Goal: Communication & Community: Answer question/provide support

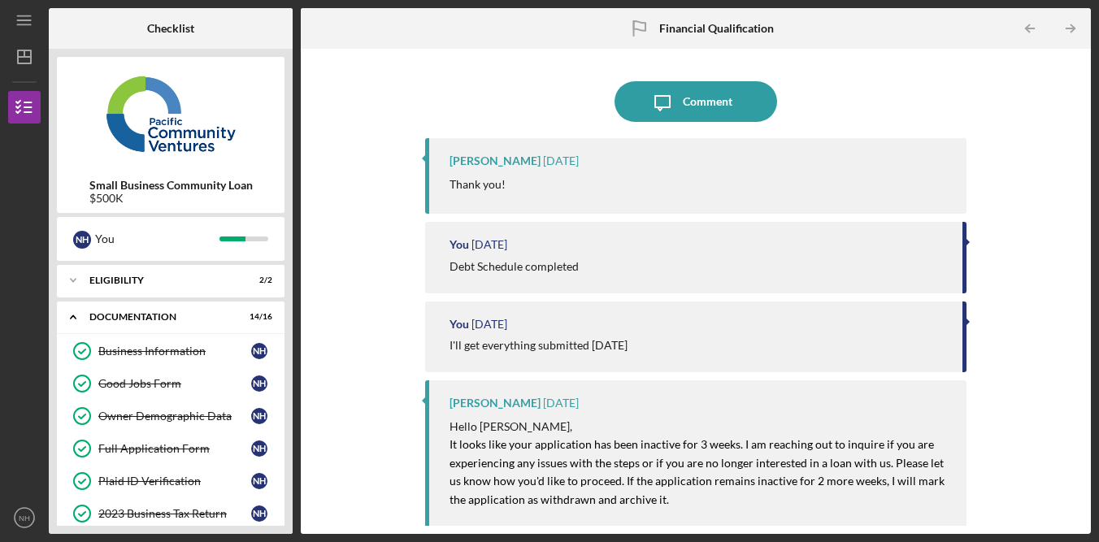
scroll to position [419, 0]
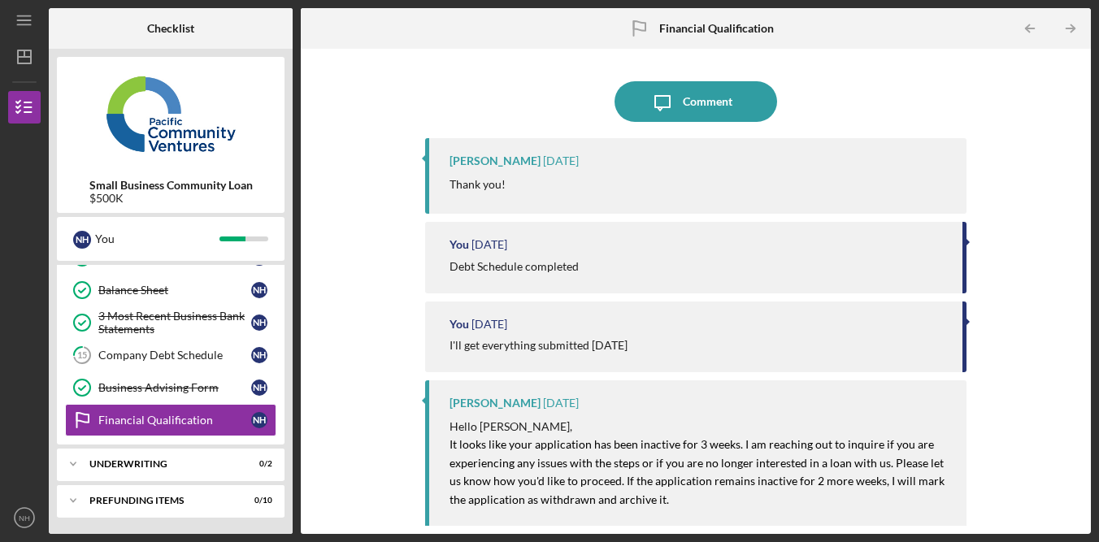
click at [1000, 114] on div "Icon/Message Comment [PERSON_NAME] [DATE] Thank you! You [DATE] Debt Schedule c…" at bounding box center [696, 291] width 774 height 469
click at [1003, 114] on div "Icon/Message Comment [PERSON_NAME] [DATE] Thank you! You [DATE] Debt Schedule c…" at bounding box center [696, 291] width 774 height 469
click at [1053, 252] on div "Icon/Message Comment [PERSON_NAME] [DATE] Thank you! You [DATE] Debt Schedule c…" at bounding box center [696, 291] width 774 height 469
click at [1052, 252] on div "Icon/Message Comment [PERSON_NAME] [DATE] Thank you! You [DATE] Debt Schedule c…" at bounding box center [696, 291] width 774 height 469
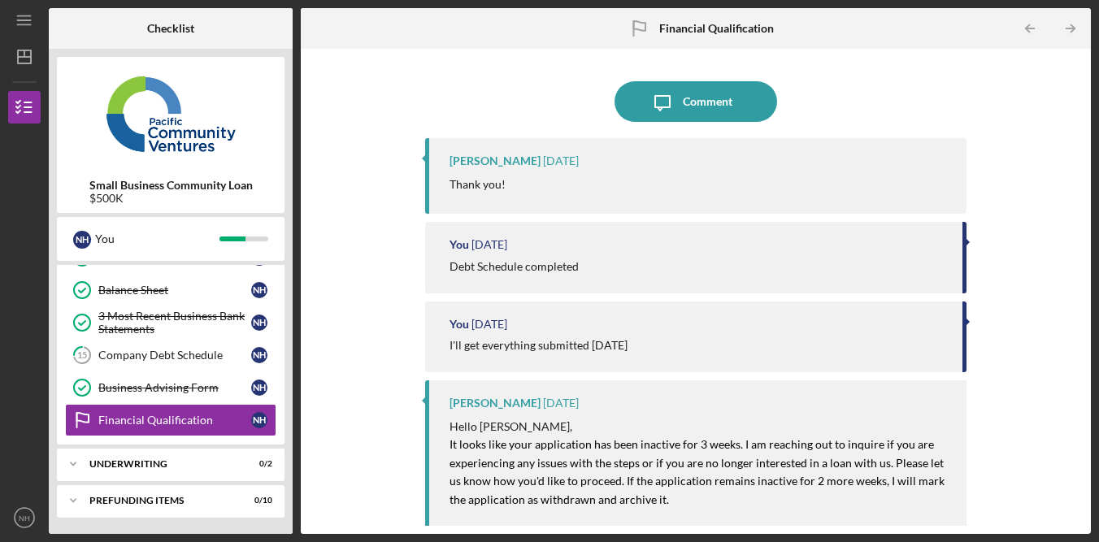
click at [992, 332] on div "Icon/Message Comment [PERSON_NAME] [DATE] Thank you! You [DATE] Debt Schedule c…" at bounding box center [696, 291] width 774 height 469
click at [1017, 110] on div "Icon/Message Comment [PERSON_NAME] [DATE] Thank you! You [DATE] Debt Schedule c…" at bounding box center [696, 291] width 774 height 469
click at [1035, 108] on div "Icon/Message Comment [PERSON_NAME] [DATE] Thank you! You [DATE] Debt Schedule c…" at bounding box center [696, 291] width 774 height 469
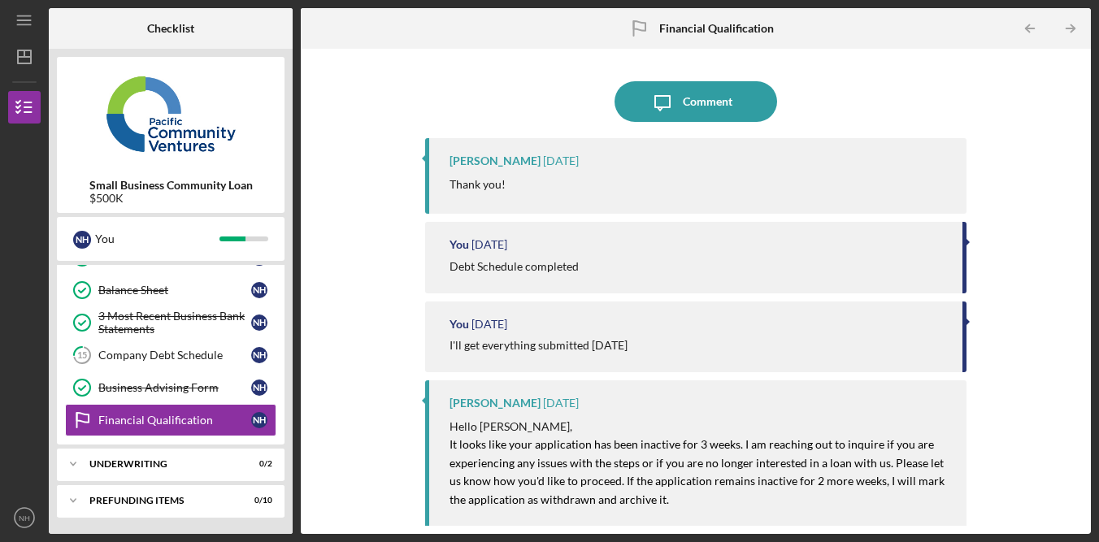
click at [1035, 107] on div "Icon/Message Comment [PERSON_NAME] [DATE] Thank you! You [DATE] Debt Schedule c…" at bounding box center [696, 291] width 774 height 469
click at [1005, 258] on div "Icon/Message Comment [PERSON_NAME] [DATE] Thank you! You [DATE] Debt Schedule c…" at bounding box center [696, 291] width 774 height 469
click at [1043, 246] on div "Icon/Message Comment [PERSON_NAME] [DATE] Thank you! You [DATE] Debt Schedule c…" at bounding box center [696, 291] width 774 height 469
